Goal: Task Accomplishment & Management: Complete application form

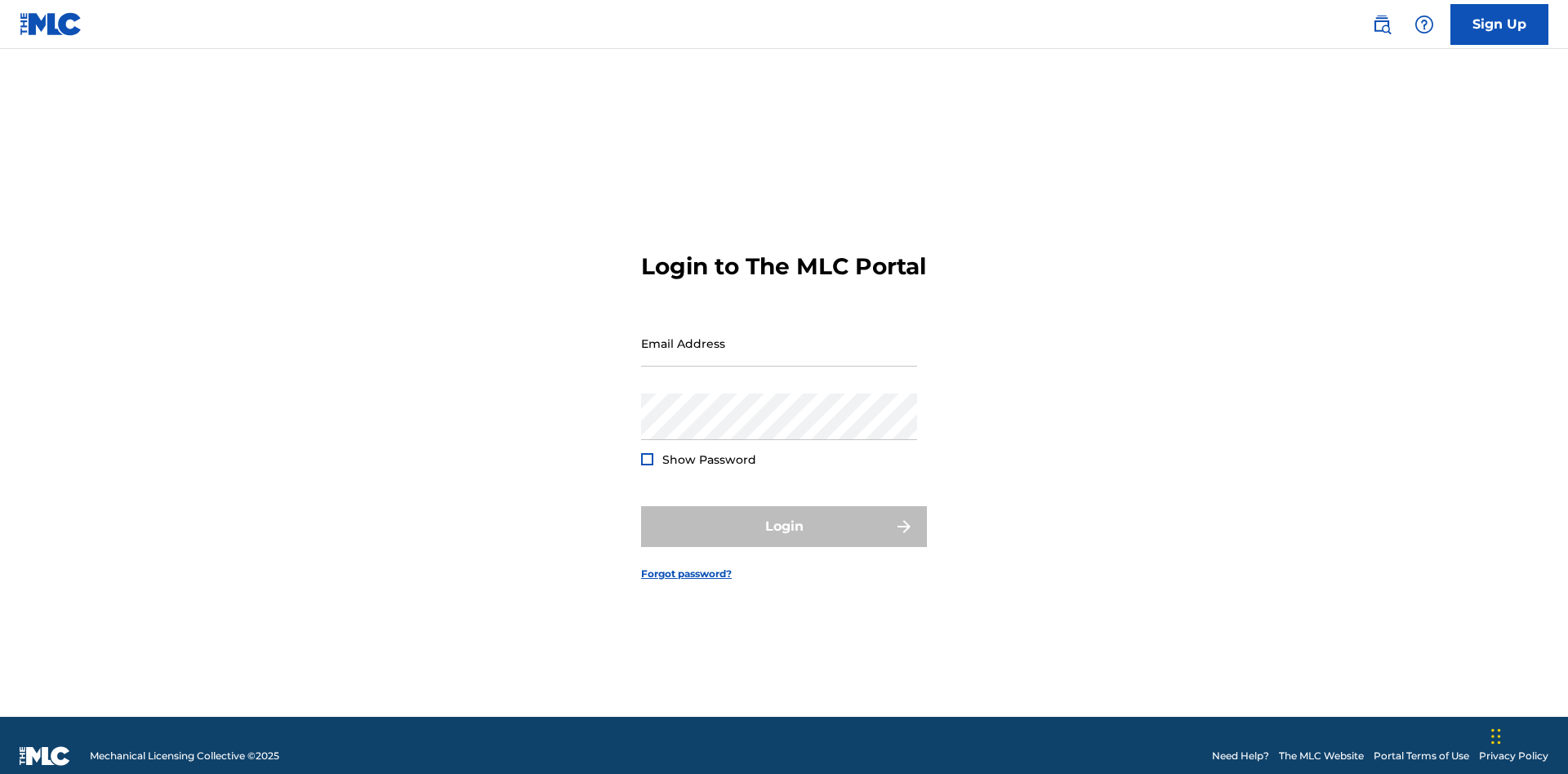
scroll to position [21, 0]
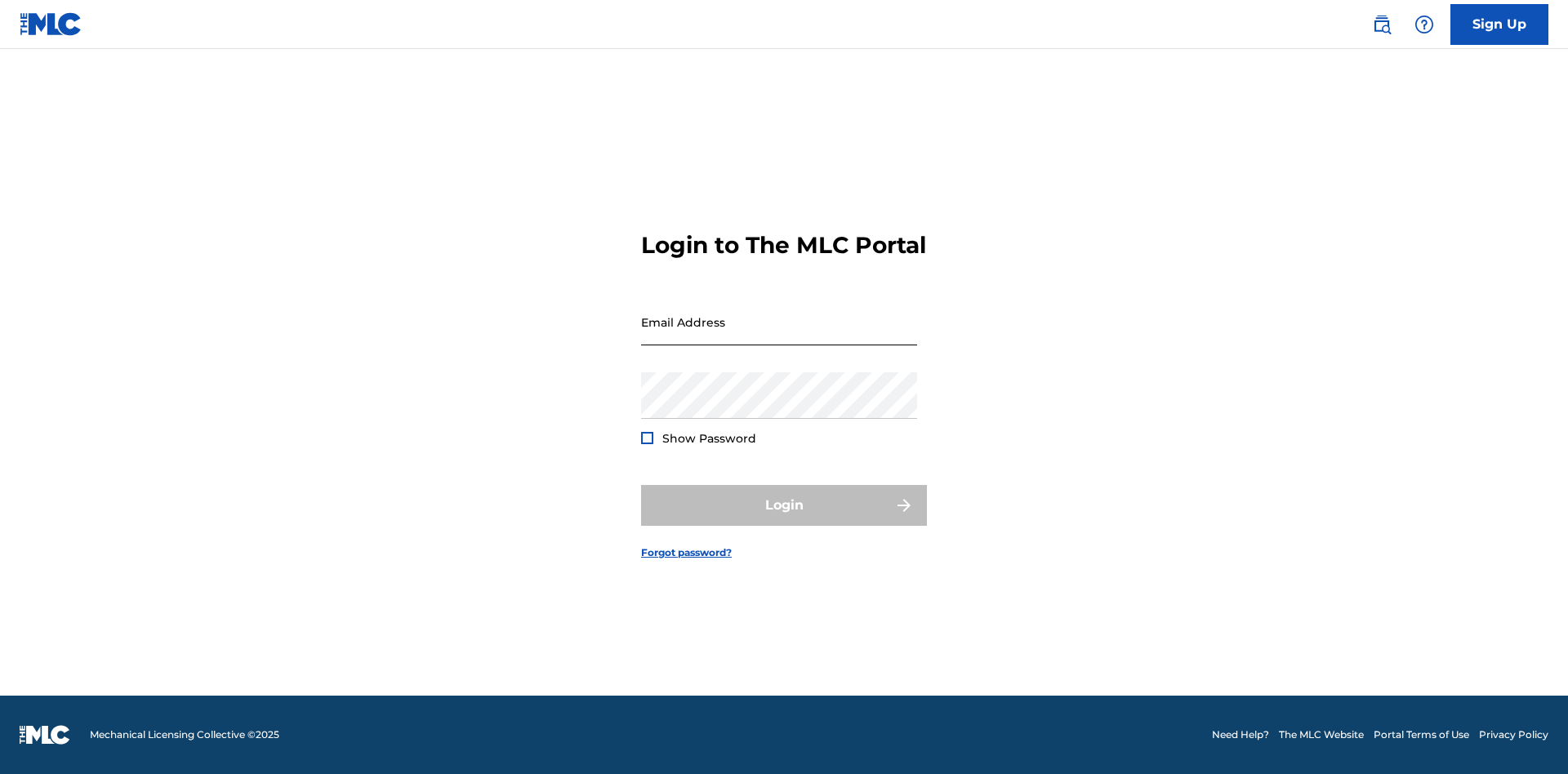
click at [779, 336] on input "Email Address" at bounding box center [779, 322] width 276 height 47
type input "[PERSON_NAME][EMAIL_ADDRESS][PERSON_NAME][DOMAIN_NAME]"
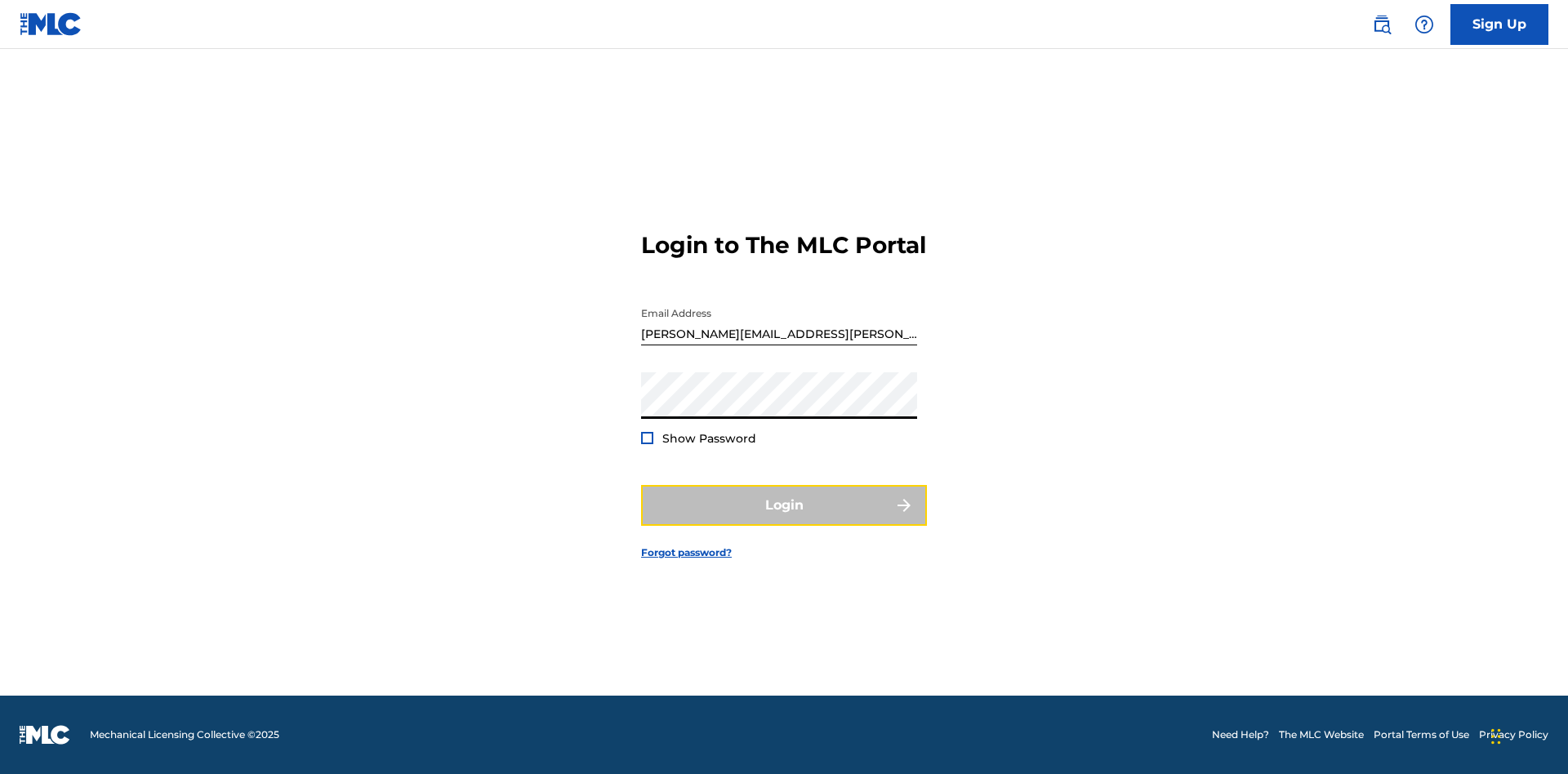
click at [784, 519] on button "Login" at bounding box center [784, 505] width 286 height 41
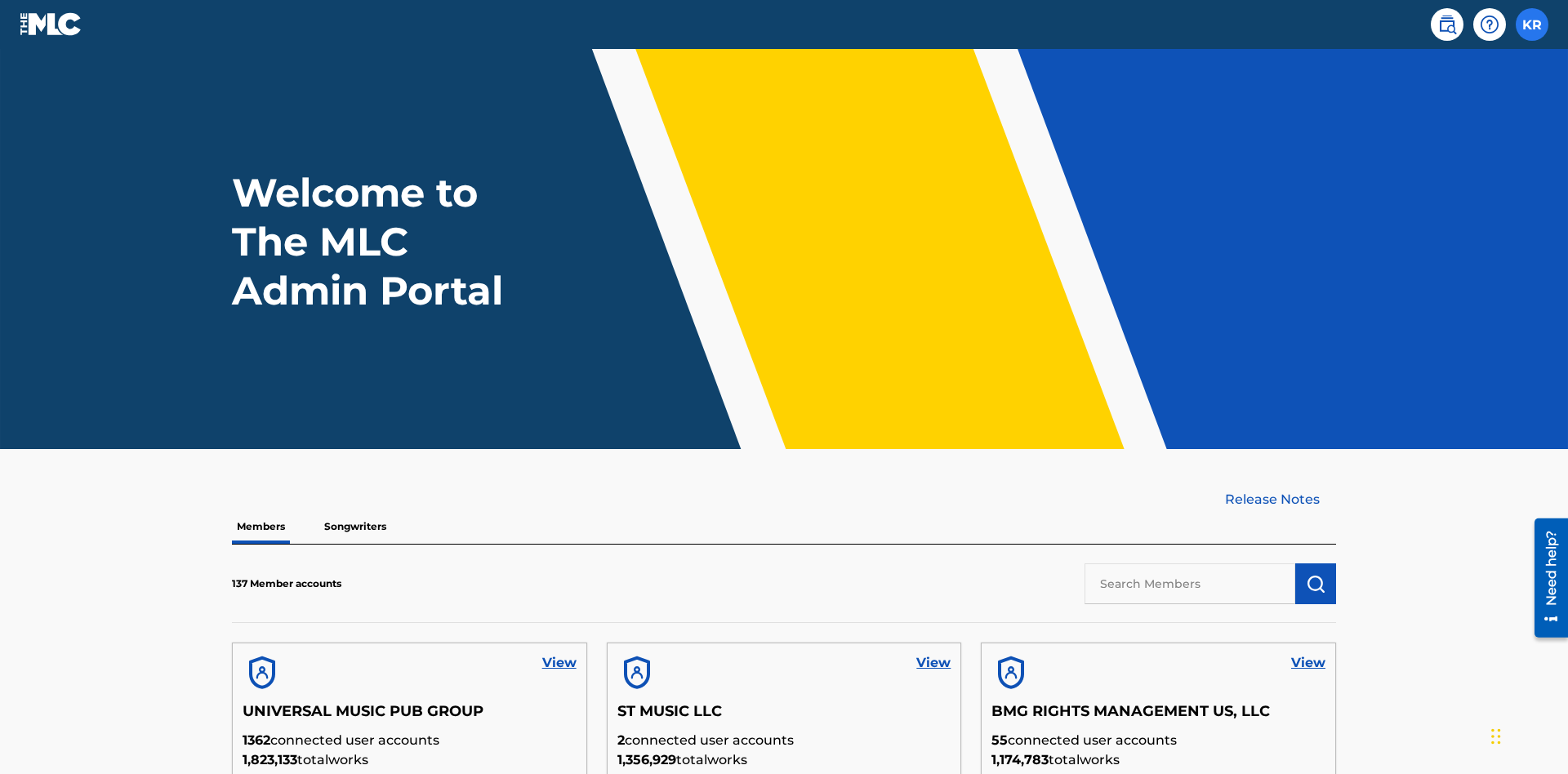
click at [1532, 23] on label at bounding box center [1532, 24] width 33 height 33
click at [1532, 24] on input "KR [PERSON_NAME] [PERSON_NAME][EMAIL_ADDRESS][PERSON_NAME][DOMAIN_NAME] Profile…" at bounding box center [1532, 24] width 0 height 0
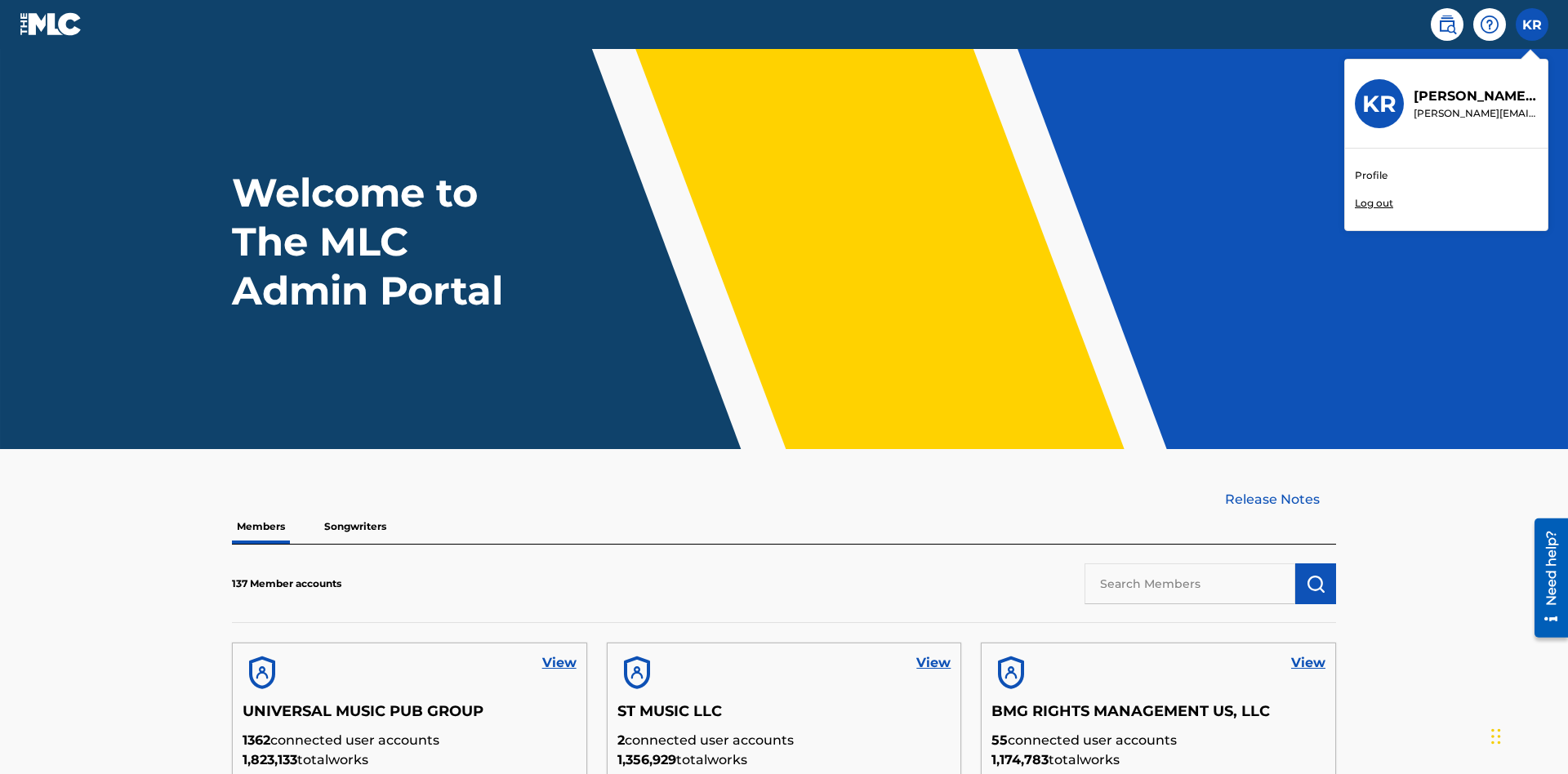
click at [1370, 176] on link "Profile" at bounding box center [1371, 176] width 33 height 15
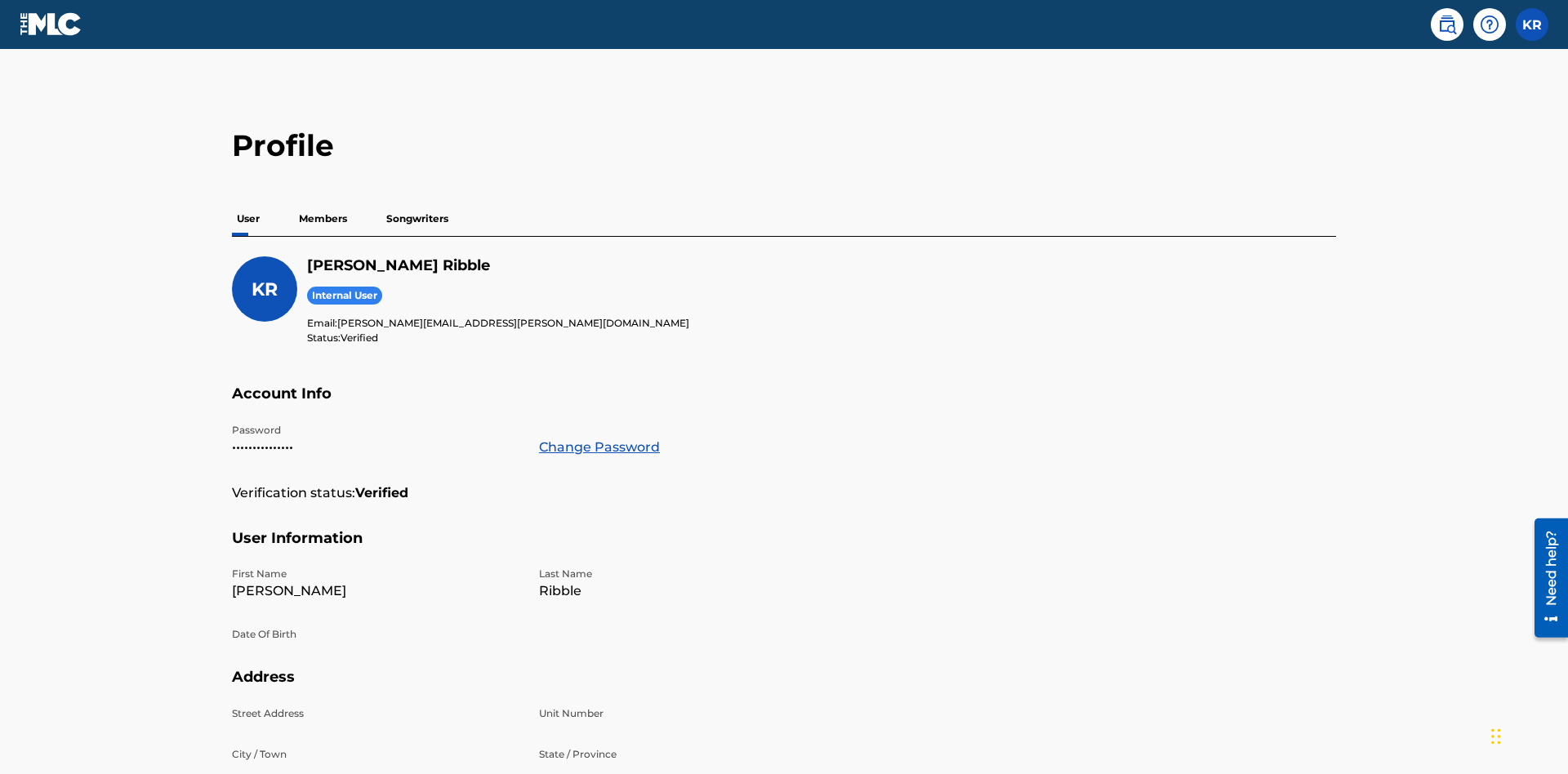
click at [323, 202] on p "Members" at bounding box center [323, 219] width 58 height 34
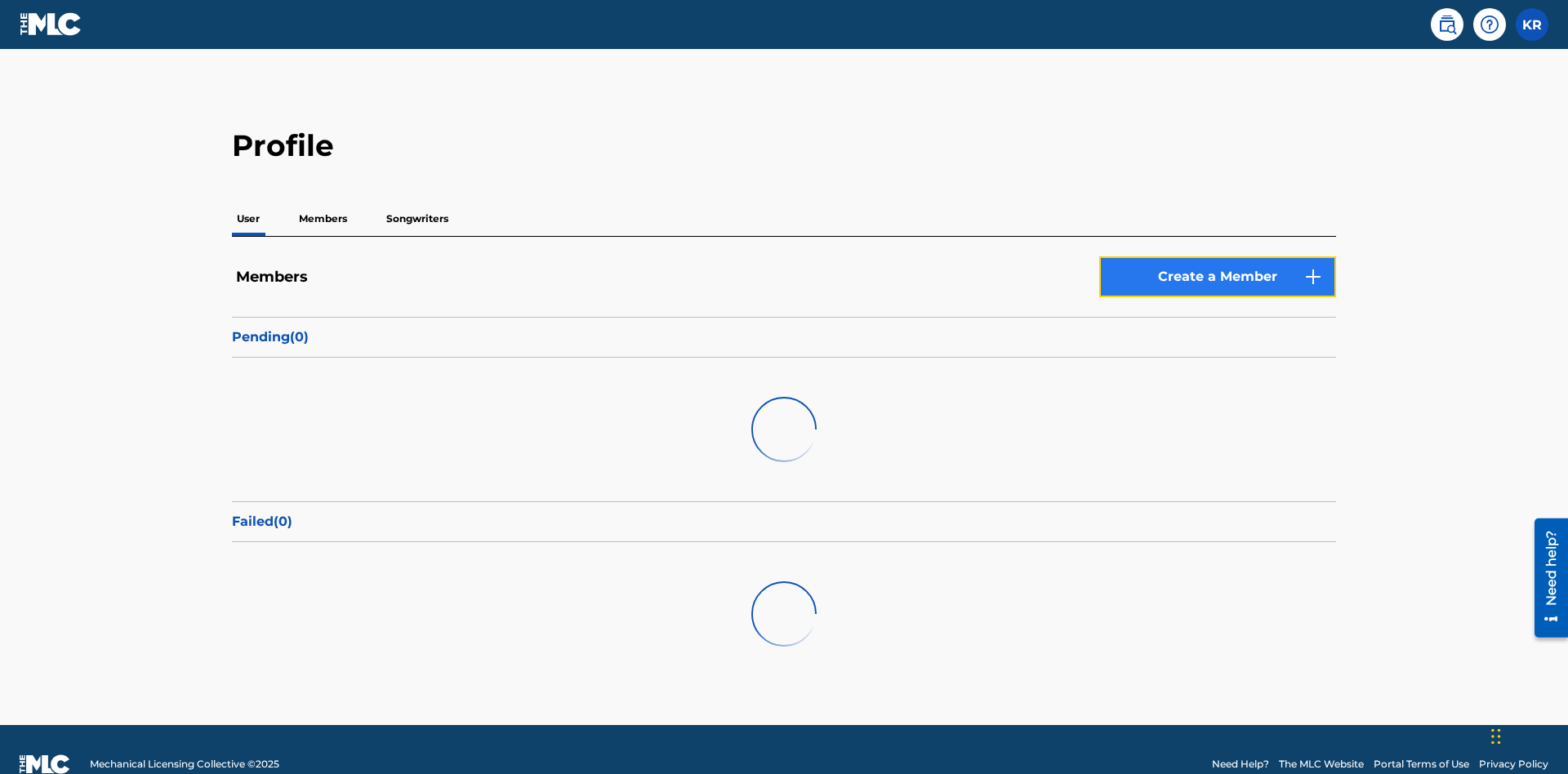
click at [1218, 256] on link "Create a Member" at bounding box center [1218, 276] width 237 height 41
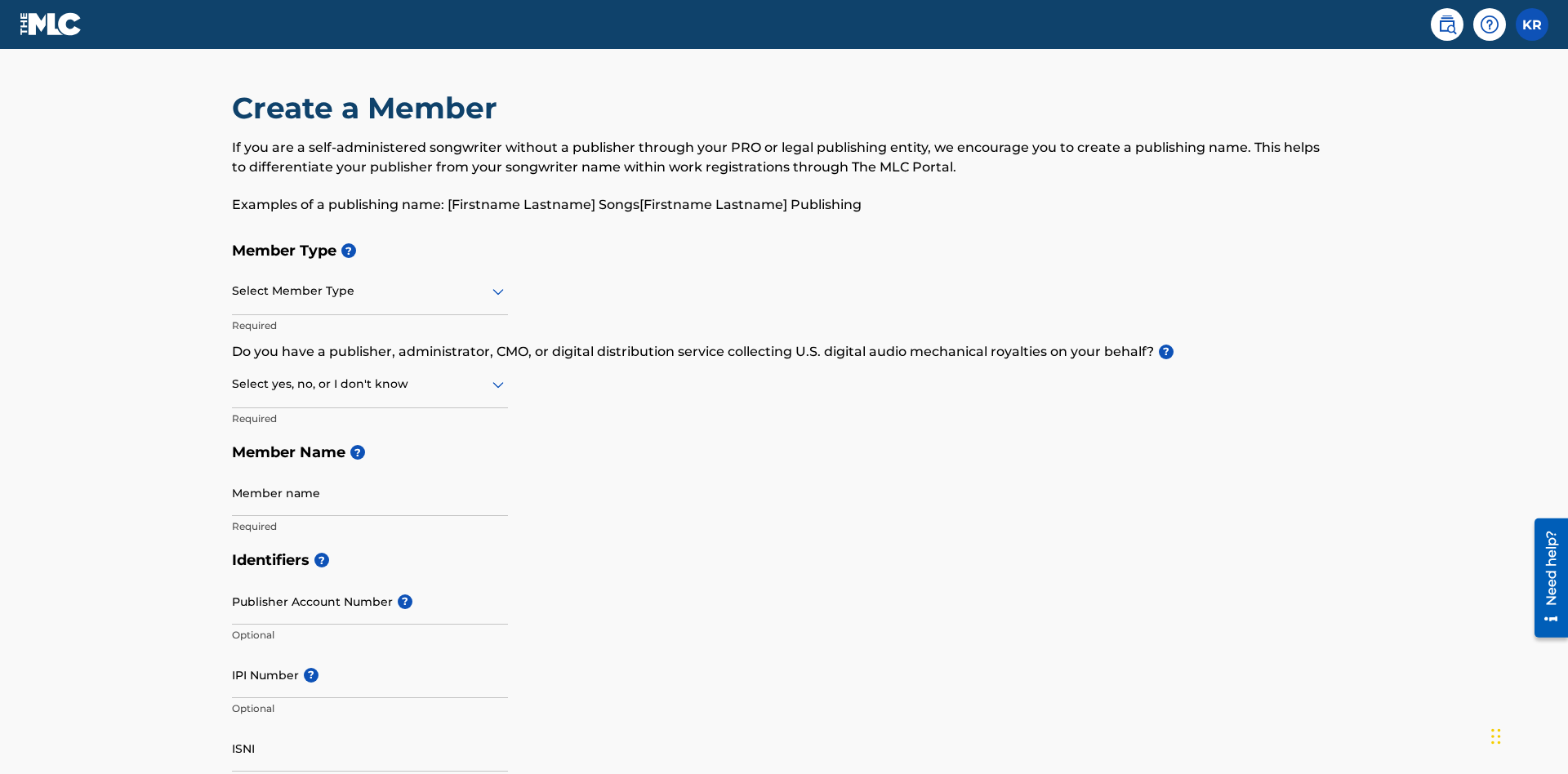
click at [233, 282] on input "text" at bounding box center [234, 291] width 3 height 17
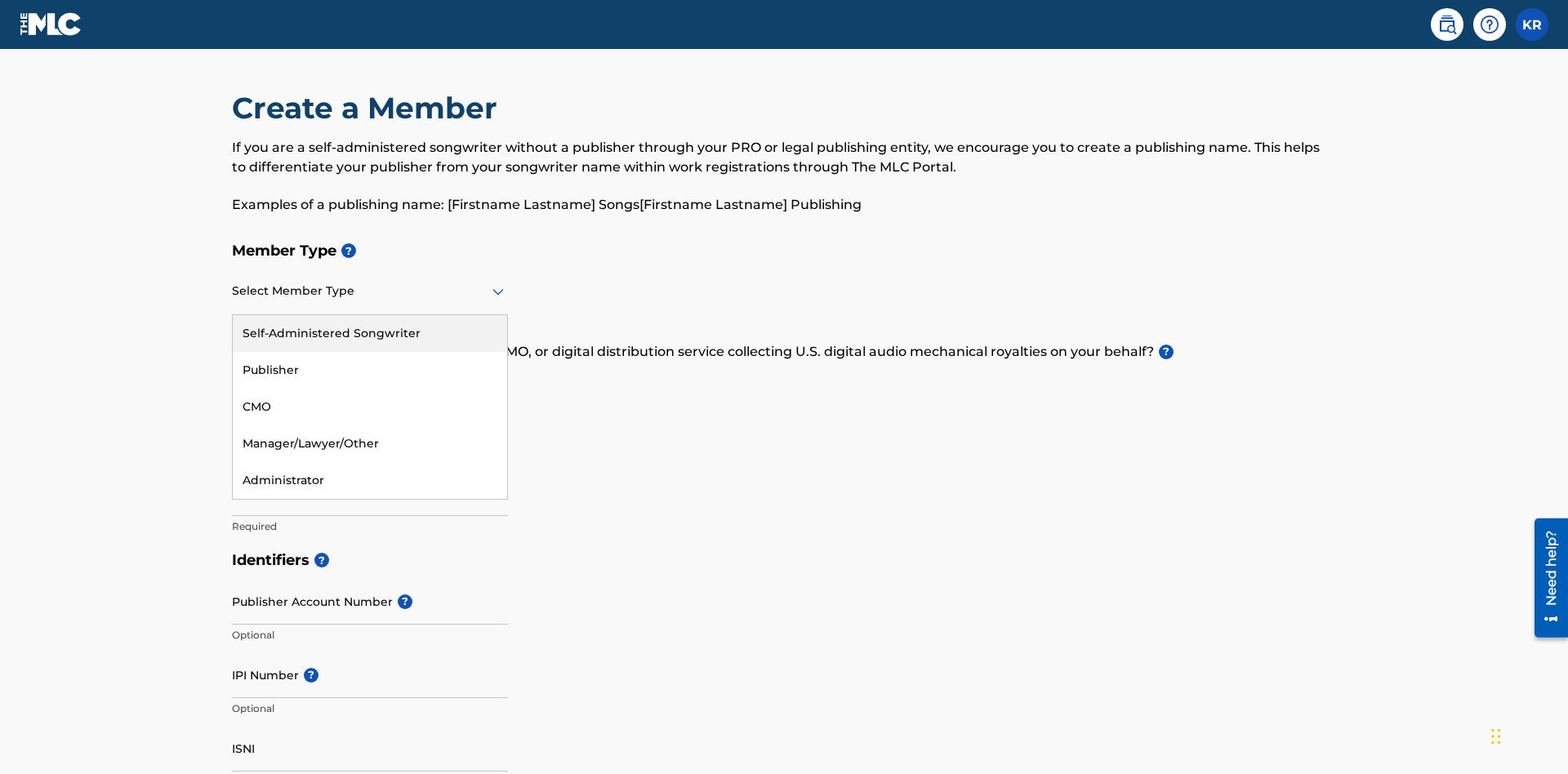
scroll to position [184, 0]
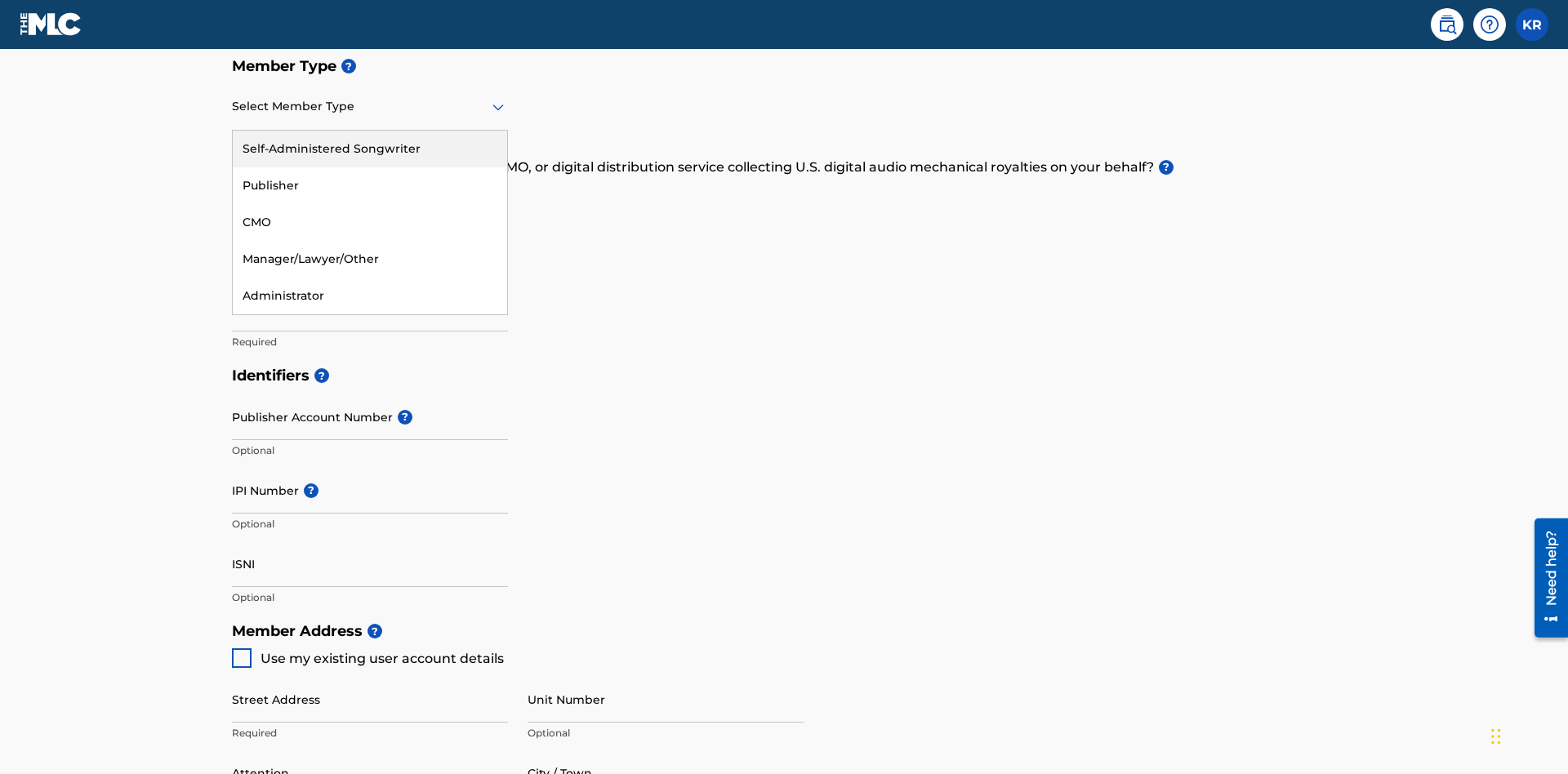
click at [370, 148] on div "Self-Administered Songwriter" at bounding box center [370, 149] width 274 height 37
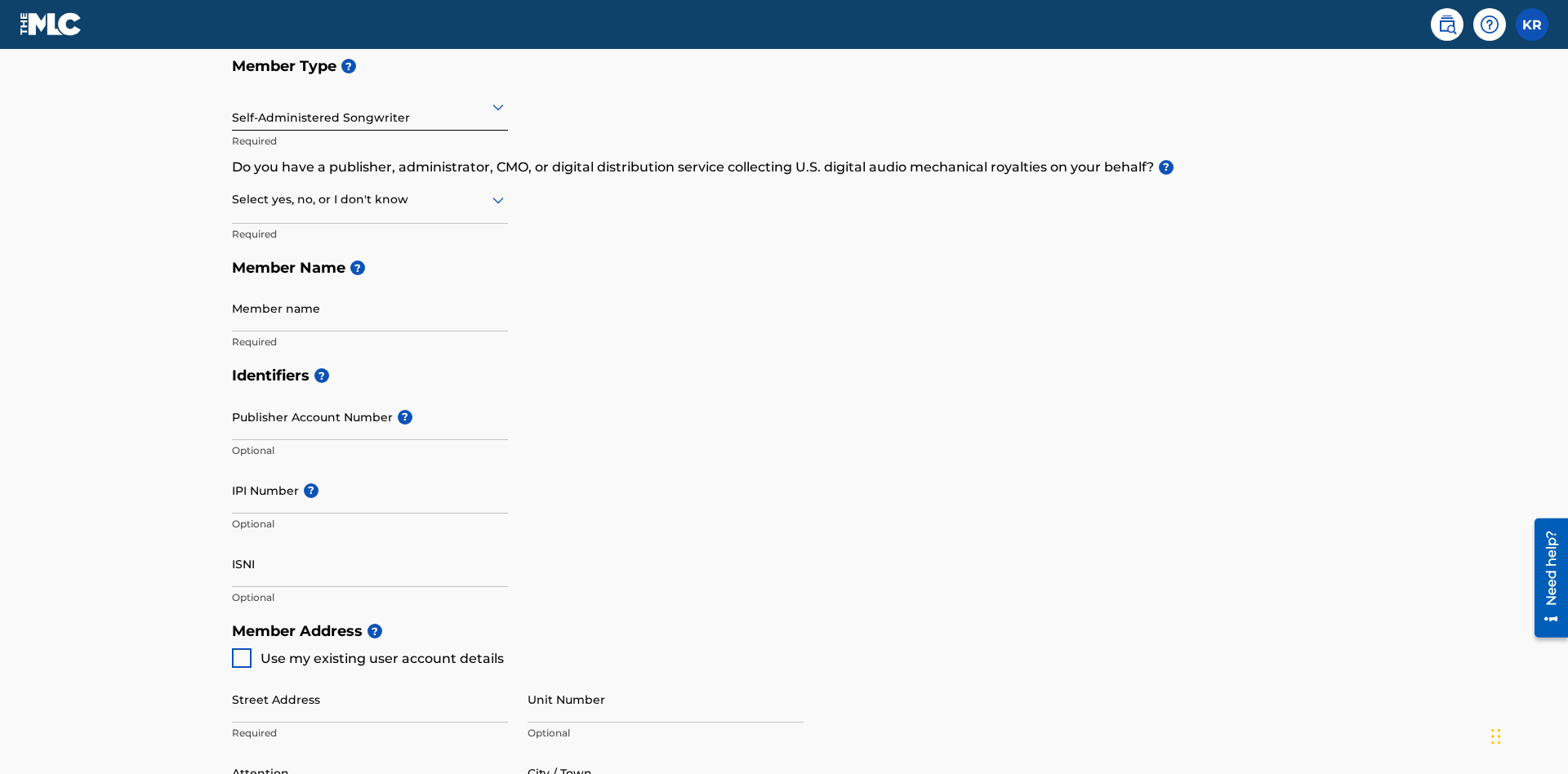
click at [233, 191] on input "text" at bounding box center [234, 199] width 3 height 17
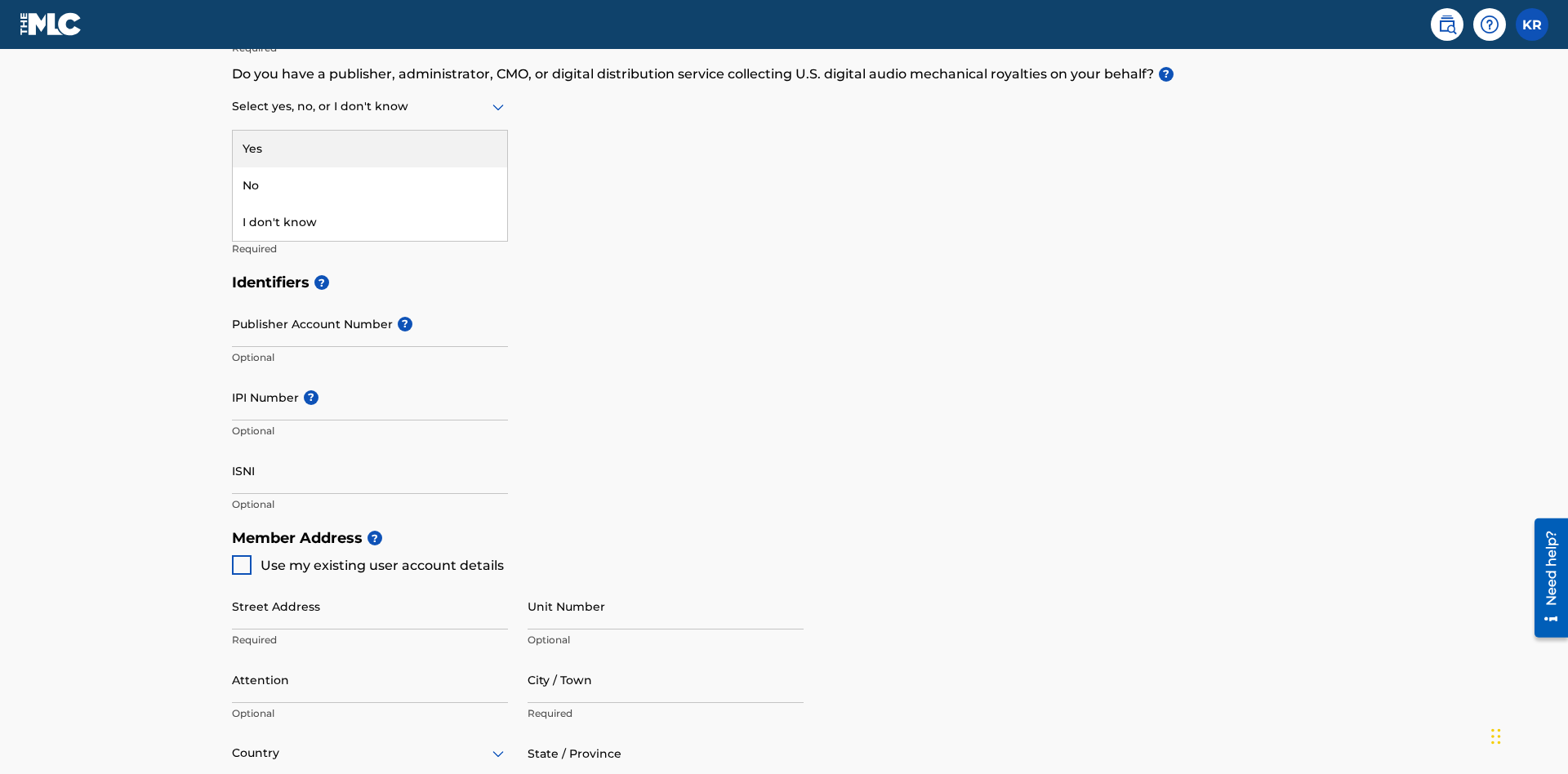
click at [370, 185] on div "No" at bounding box center [370, 186] width 274 height 37
click at [370, 192] on input "Member name" at bounding box center [370, 215] width 276 height 47
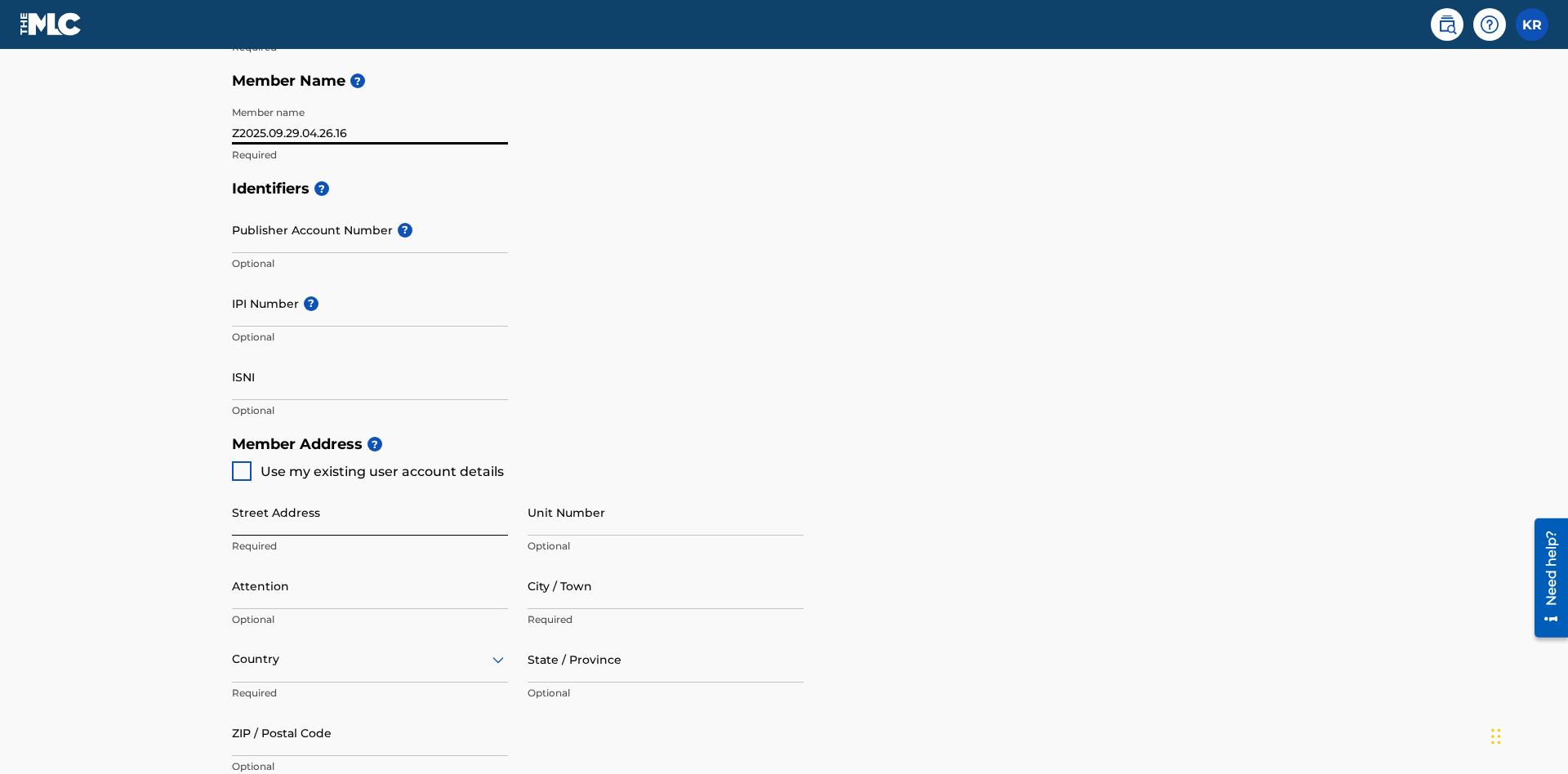
type input "Z2025.09.29.04.26.16"
click at [370, 489] on input "Street Address" at bounding box center [370, 513] width 276 height 47
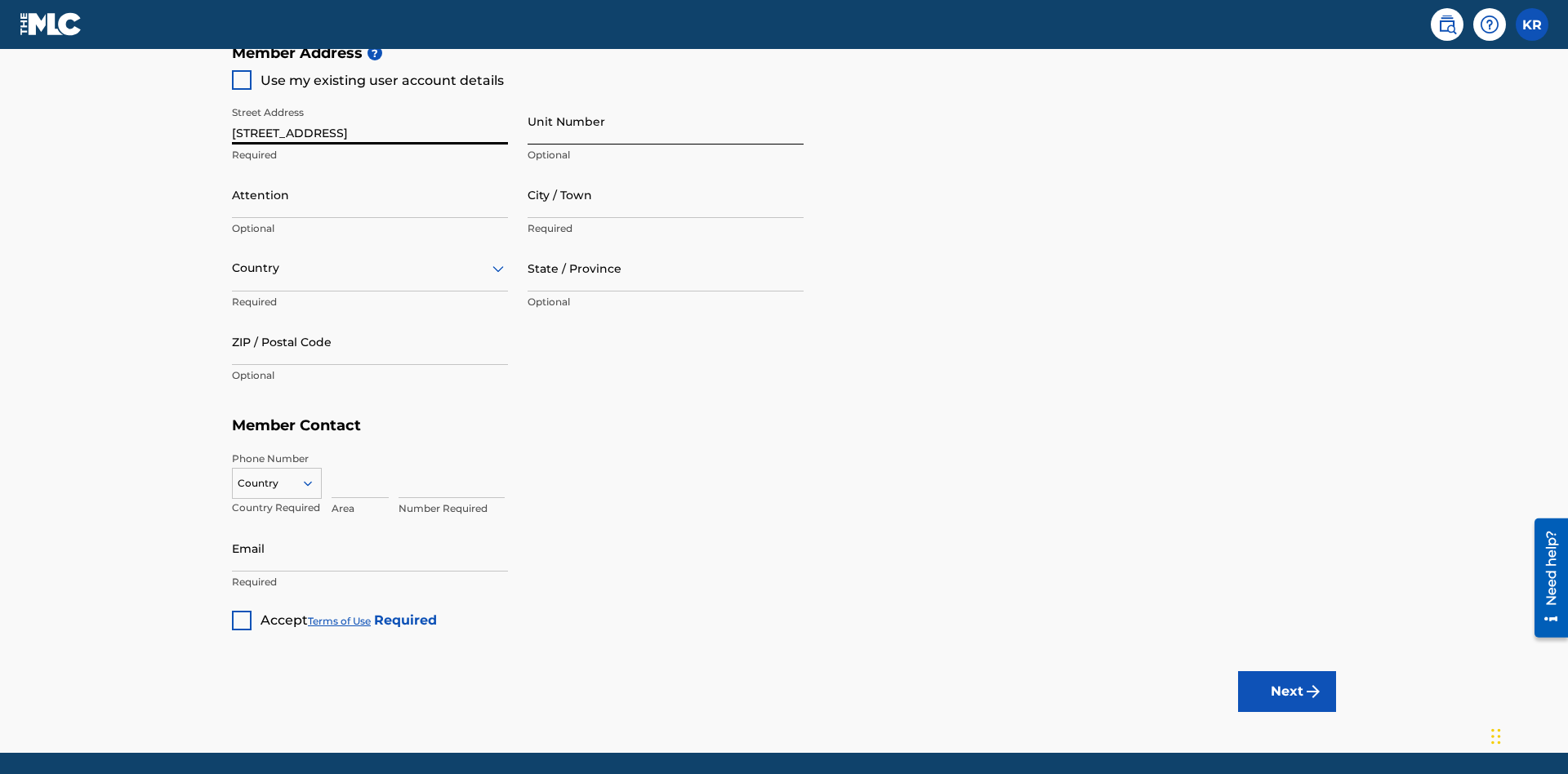
type input "123 Main St"
click at [665, 121] on input "Unit Number" at bounding box center [665, 121] width 276 height 47
type input "Unit A"
click at [370, 172] on input "Attention" at bounding box center [370, 195] width 276 height 47
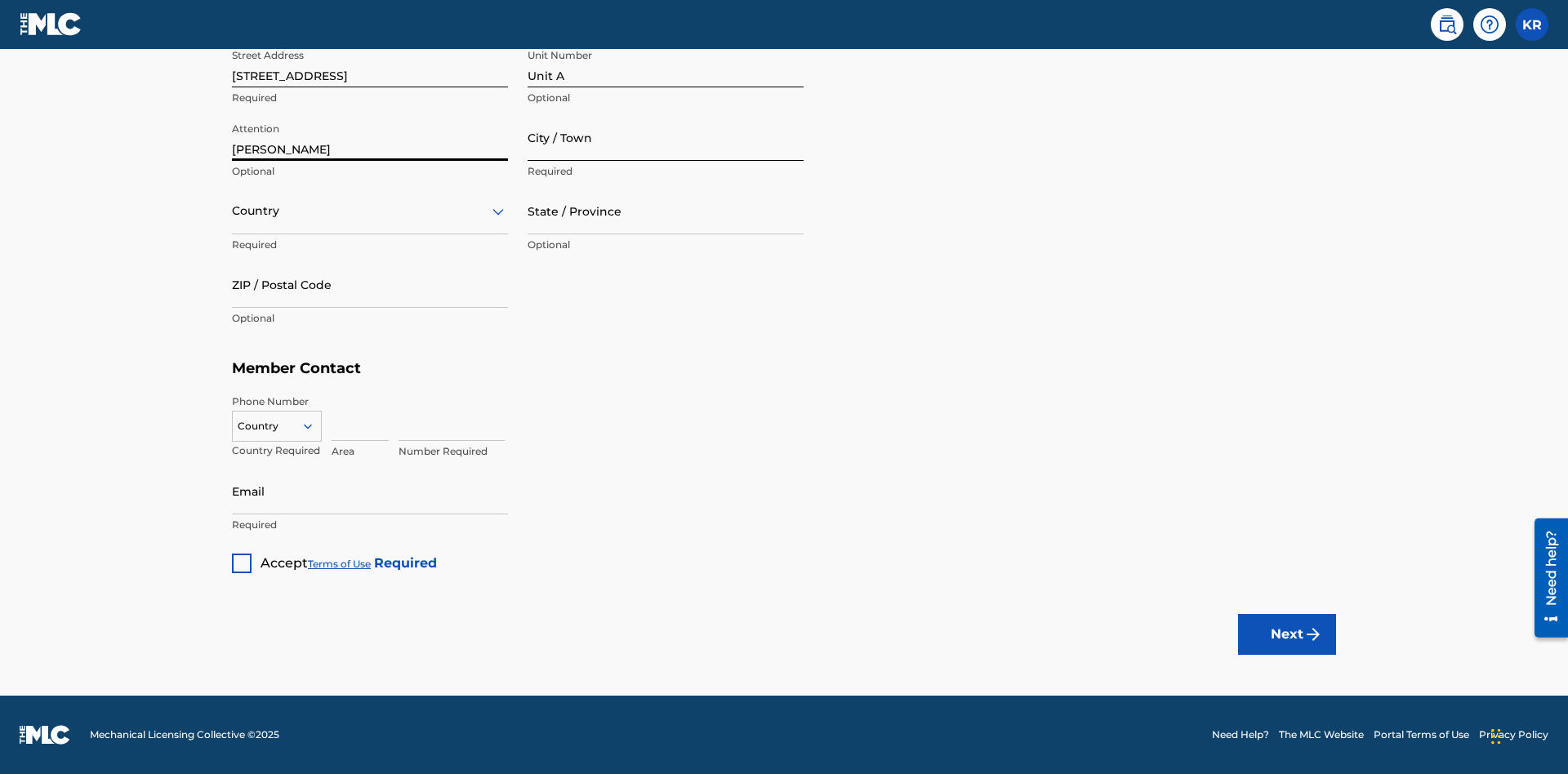
type input "Steve"
click at [665, 137] on input "City / Town" at bounding box center [665, 137] width 276 height 47
type input "London"
click at [233, 210] on input "text" at bounding box center [234, 211] width 3 height 17
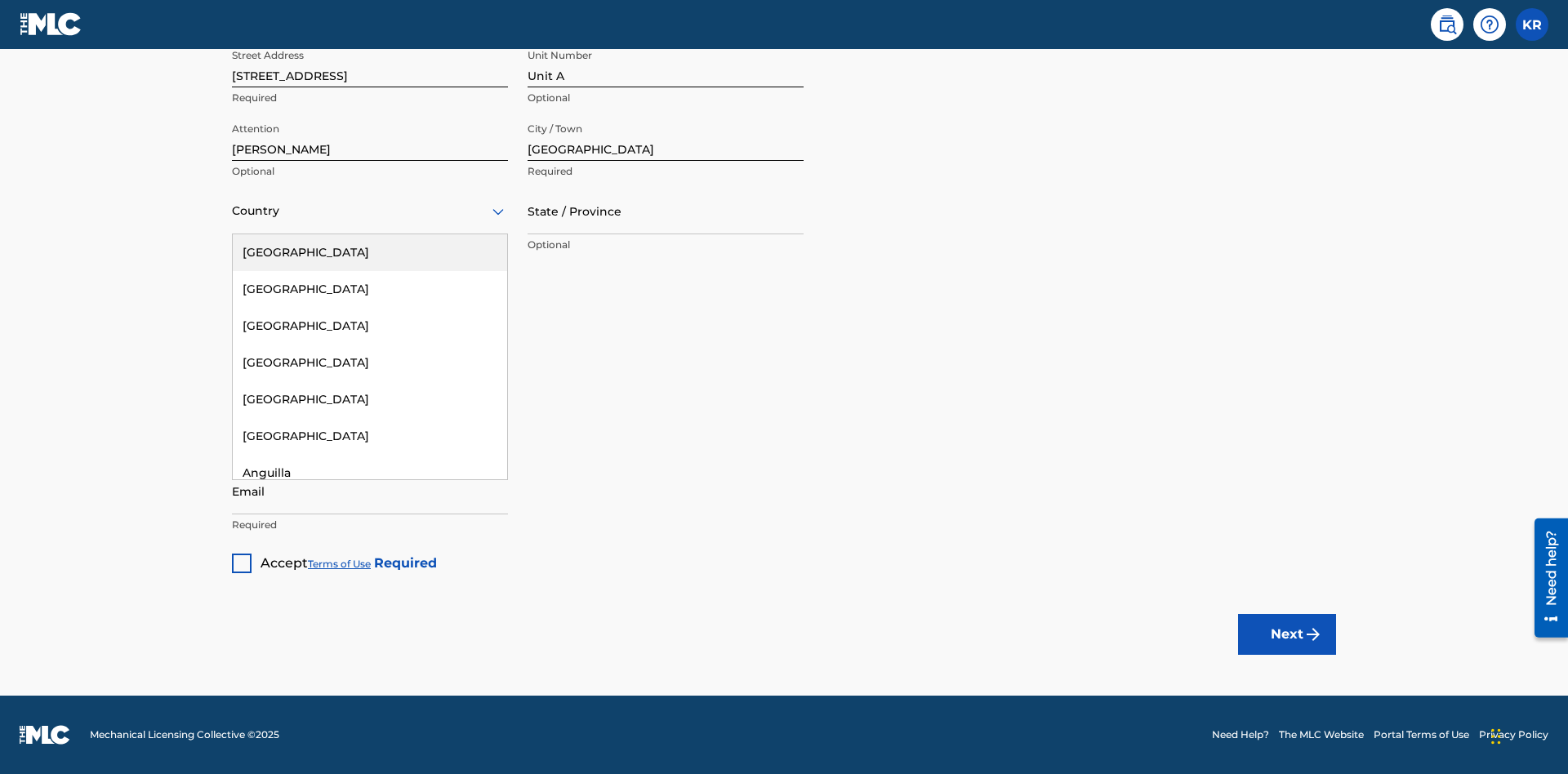
click at [370, 252] on div "United States" at bounding box center [370, 253] width 274 height 37
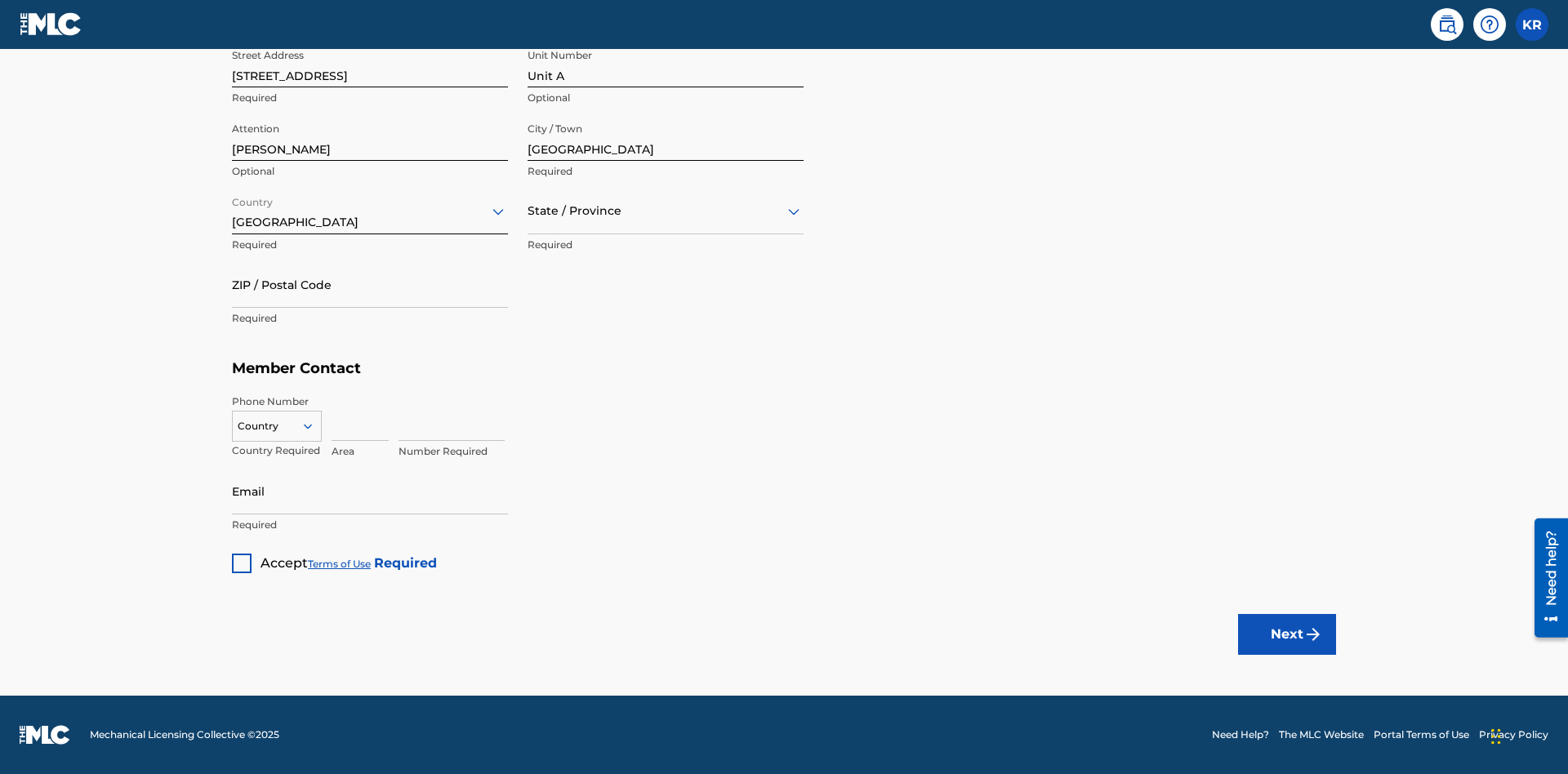
click at [528, 210] on input "text" at bounding box center [530, 211] width 3 height 17
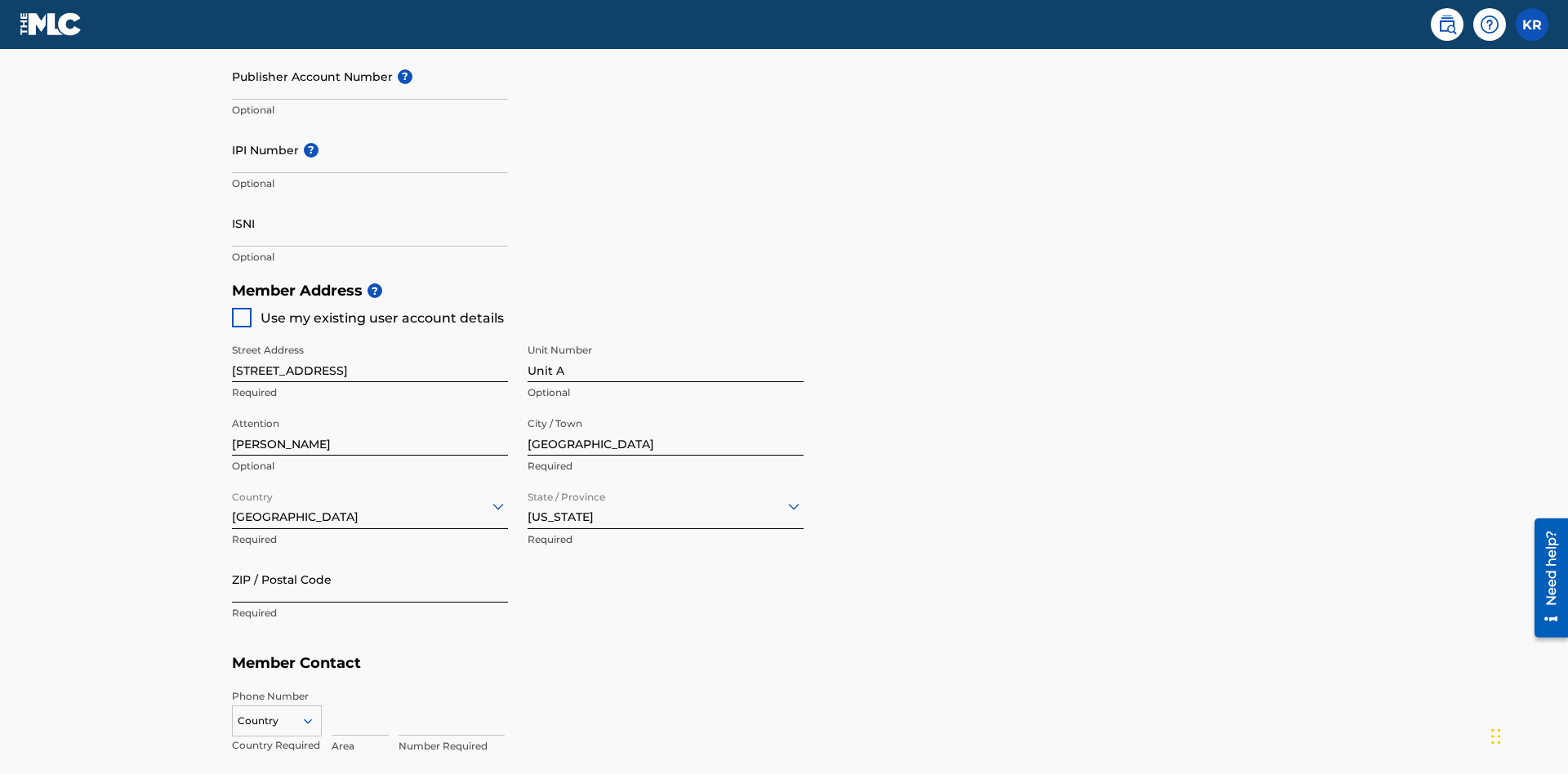
click at [370, 556] on input "ZIP / Postal Code" at bounding box center [370, 580] width 276 height 47
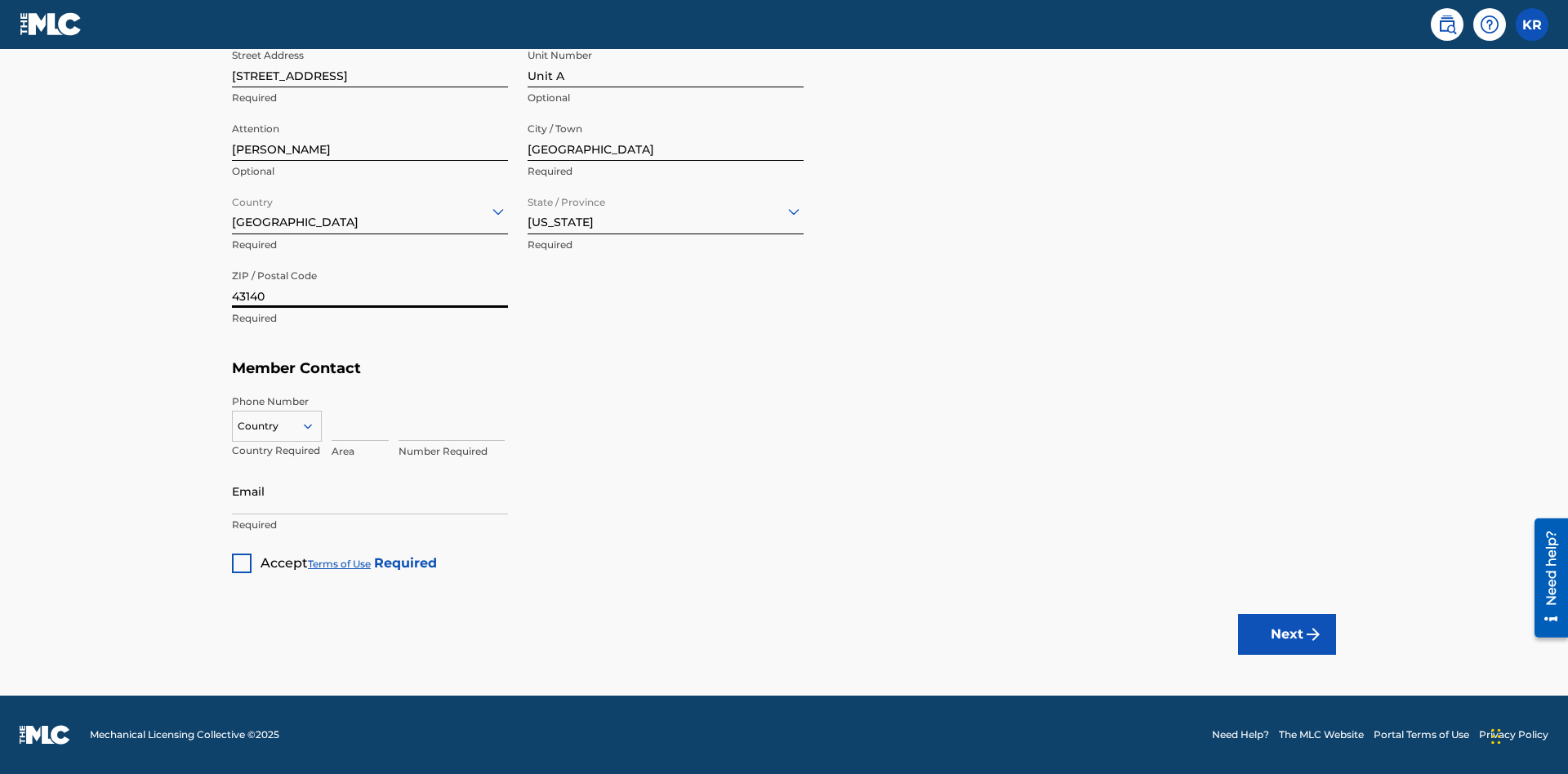
type input "43140"
click at [314, 426] on icon at bounding box center [308, 426] width 15 height 15
click at [277, 452] on div "US, CA +1" at bounding box center [277, 467] width 88 height 64
click at [360, 417] on input at bounding box center [360, 418] width 57 height 47
type input "740"
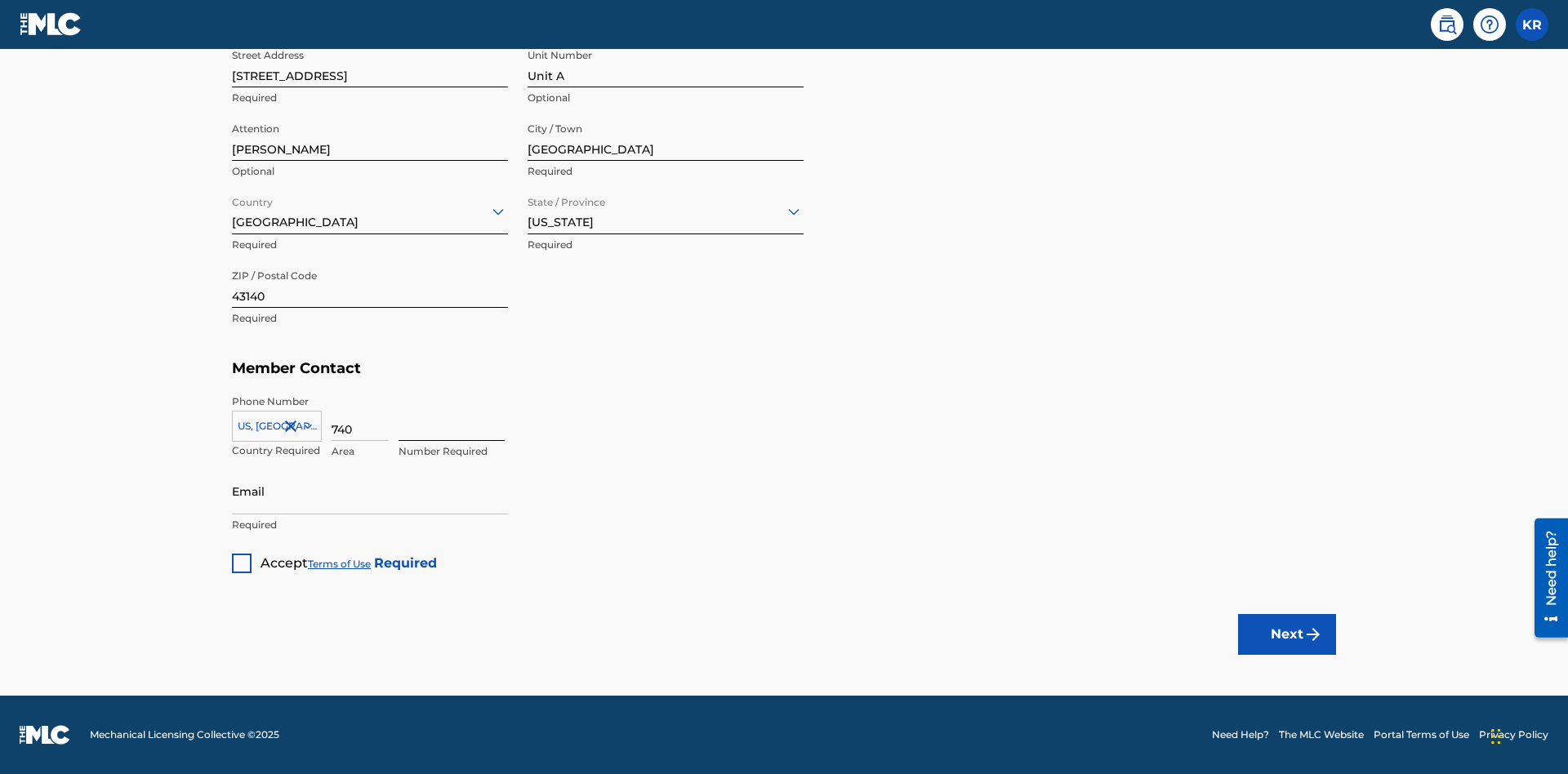
click at [452, 417] on input at bounding box center [452, 418] width 106 height 47
type input "8675309"
click at [370, 491] on input "Email" at bounding box center [370, 491] width 276 height 47
type input "SteveMiller@email.com"
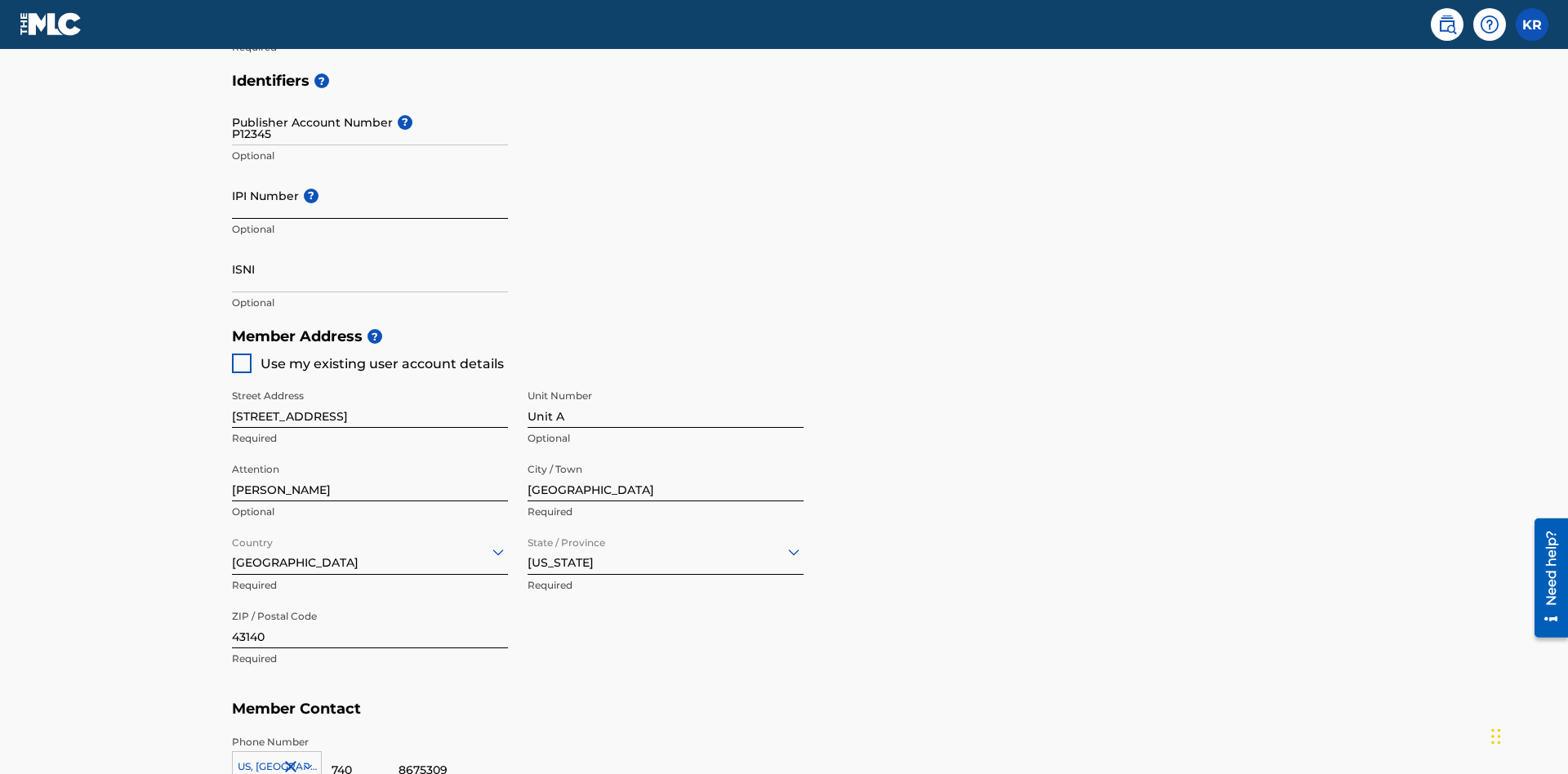
type input "P12345"
click at [370, 173] on input "IPI Number ?" at bounding box center [370, 196] width 276 height 47
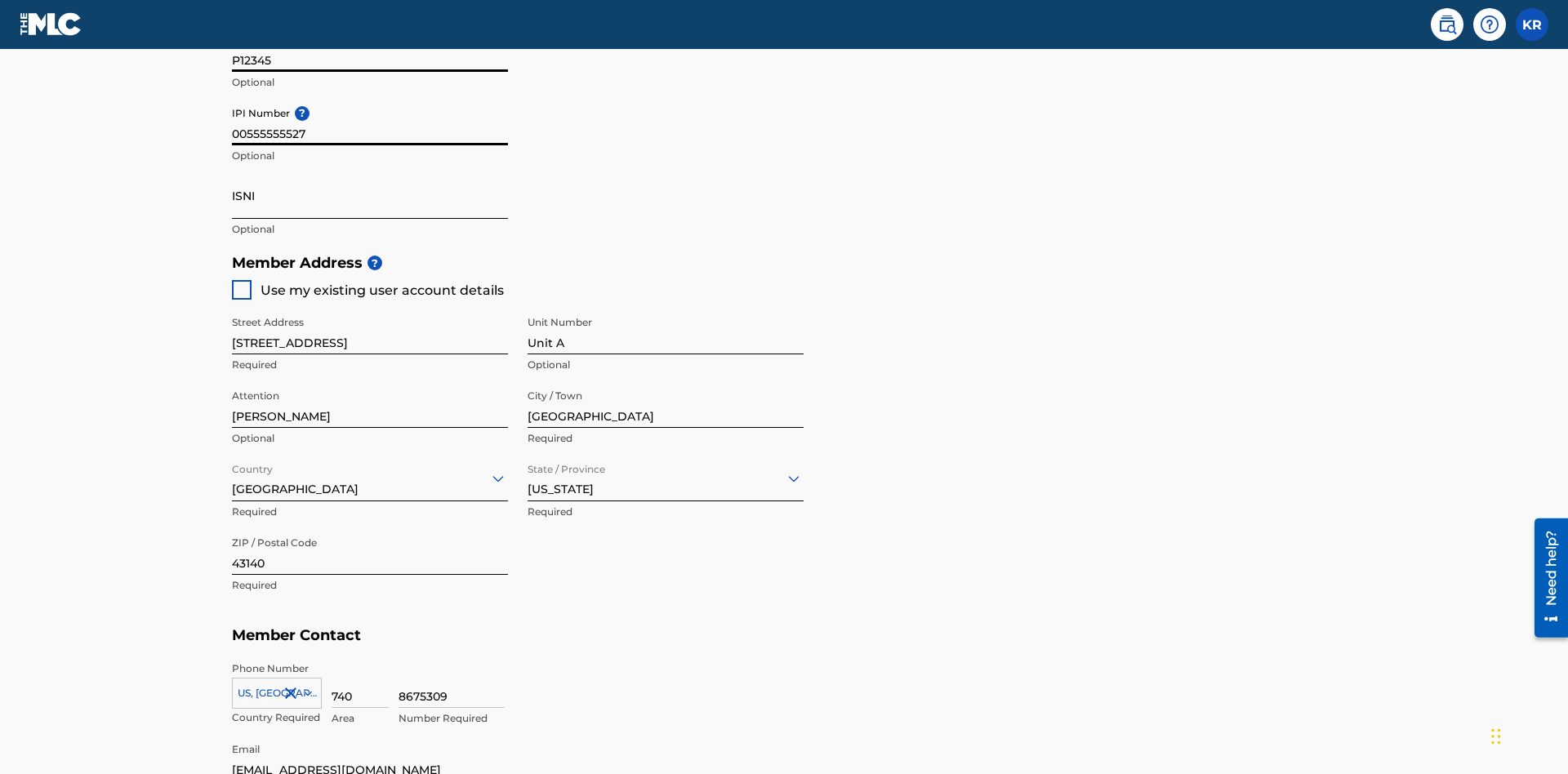
type input "00555555527"
click at [370, 173] on input "ISNI" at bounding box center [370, 196] width 276 height 47
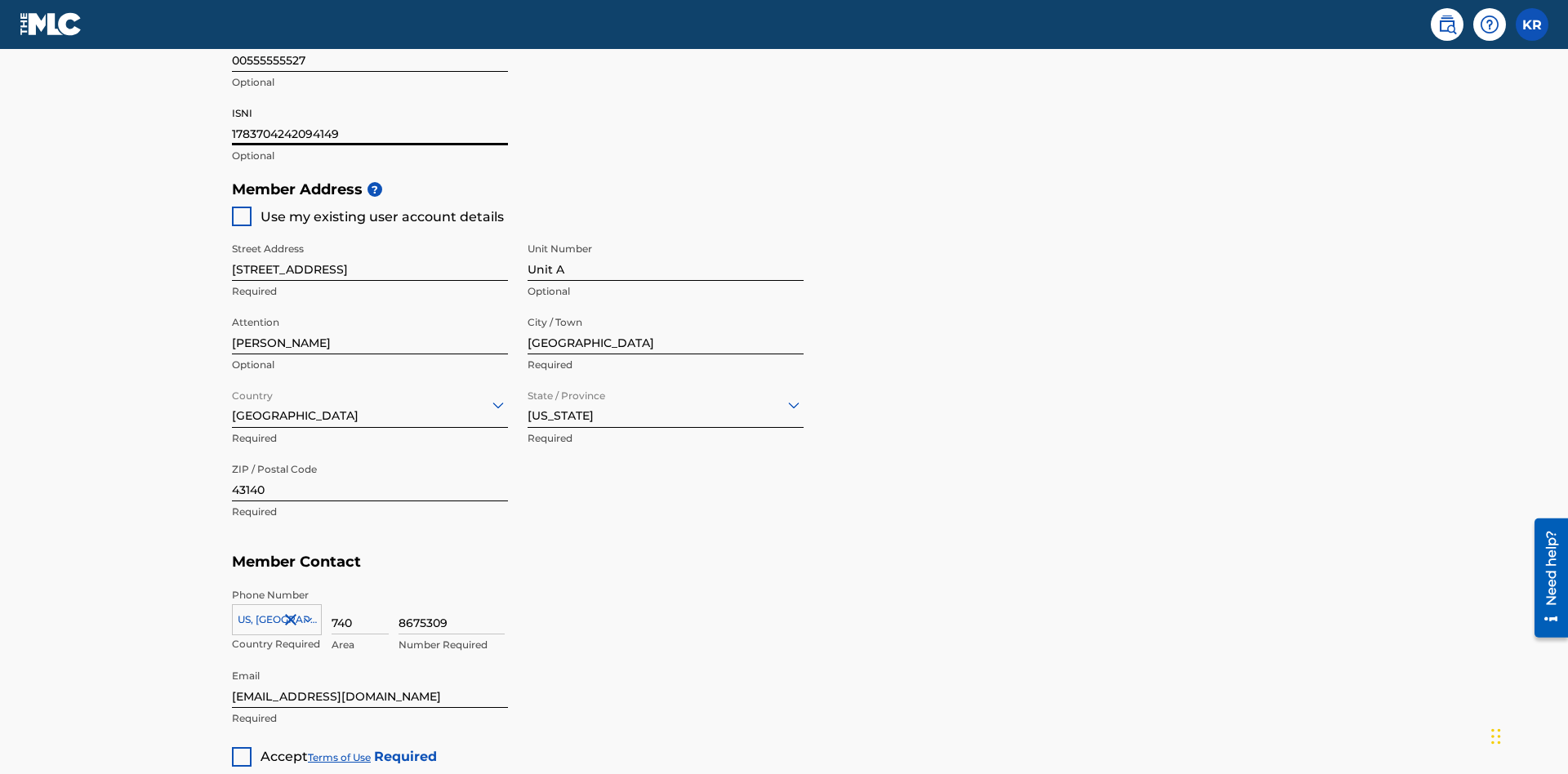
type input "1783704242094149"
click at [241, 747] on div at bounding box center [241, 756] width 19 height 19
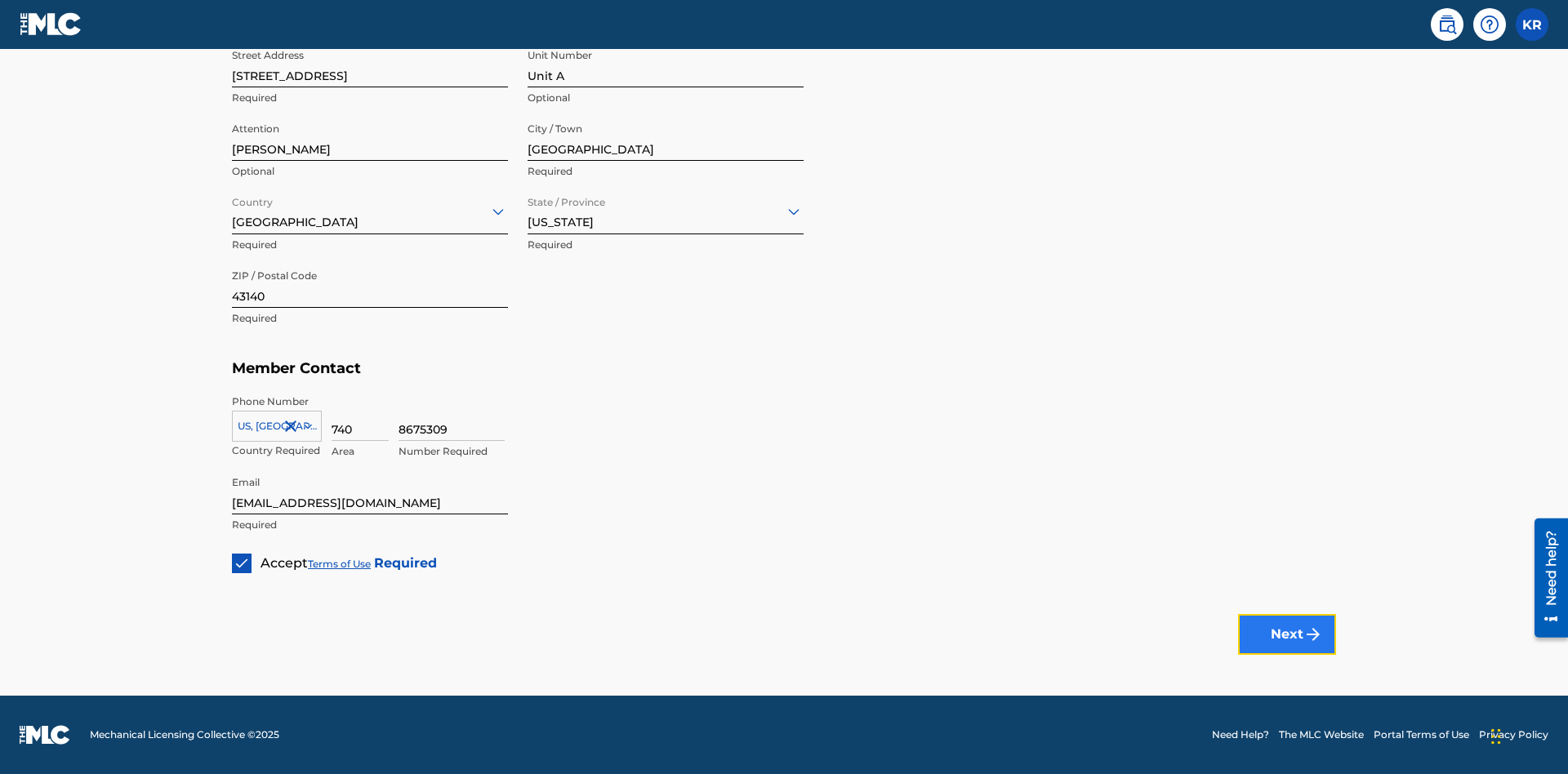
click at [1287, 633] on button "Next" at bounding box center [1286, 634] width 98 height 41
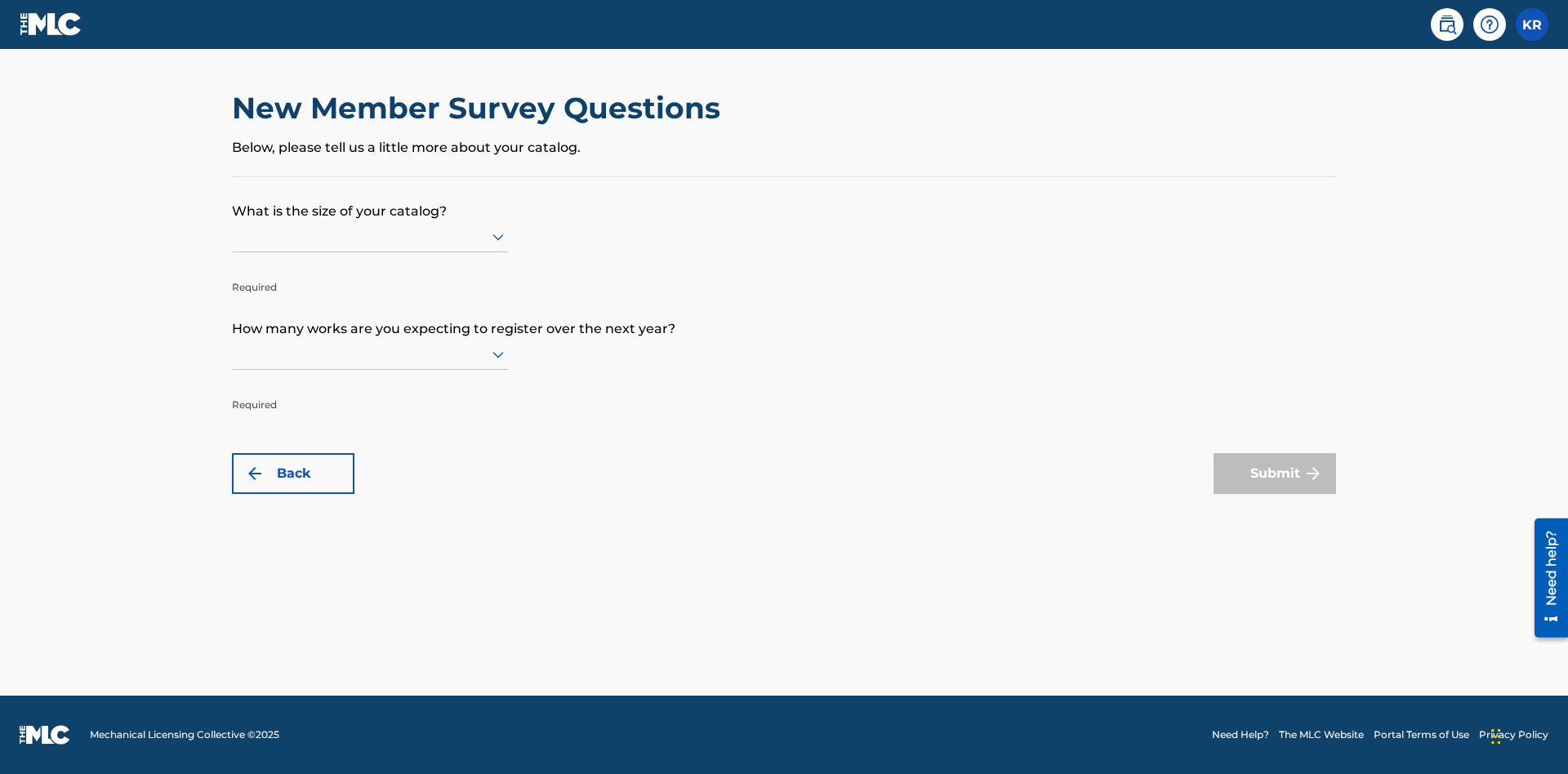
click at [233, 236] on input "text" at bounding box center [234, 236] width 3 height 17
